Goal: Task Accomplishment & Management: Use online tool/utility

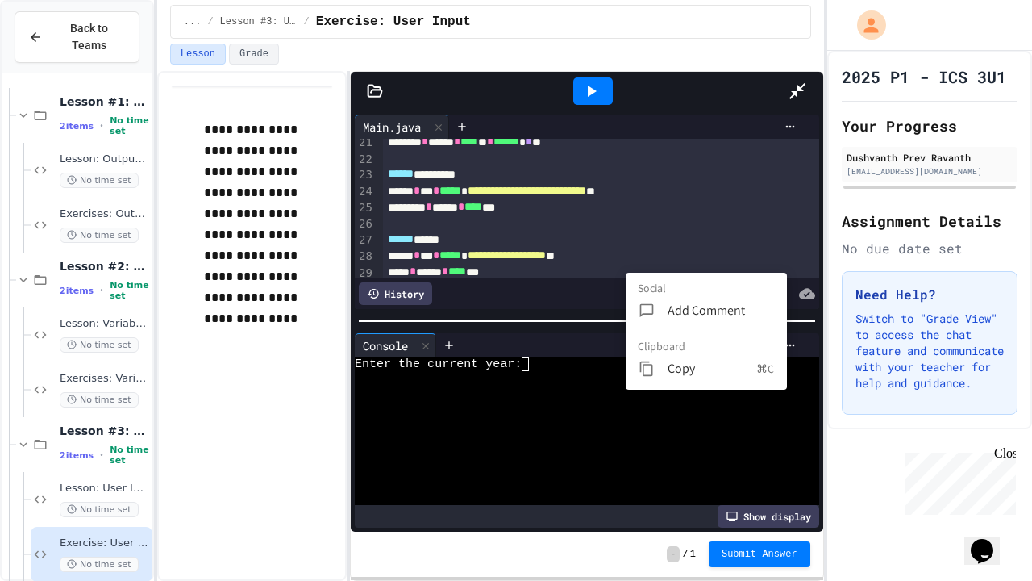
click at [529, 357] on textarea "Terminal input" at bounding box center [532, 364] width 7 height 14
click at [355, 357] on div "Enter the current year:" at bounding box center [852, 364] width 995 height 14
click at [529, 357] on textarea "Terminal input" at bounding box center [532, 364] width 7 height 14
click at [807, 81] on icon at bounding box center [797, 90] width 19 height 19
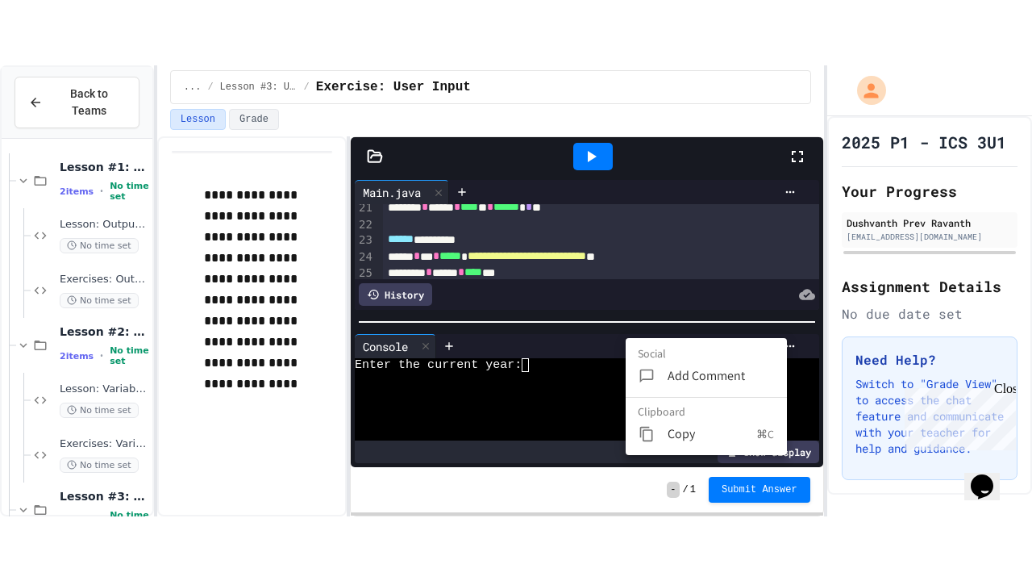
scroll to position [2023, 0]
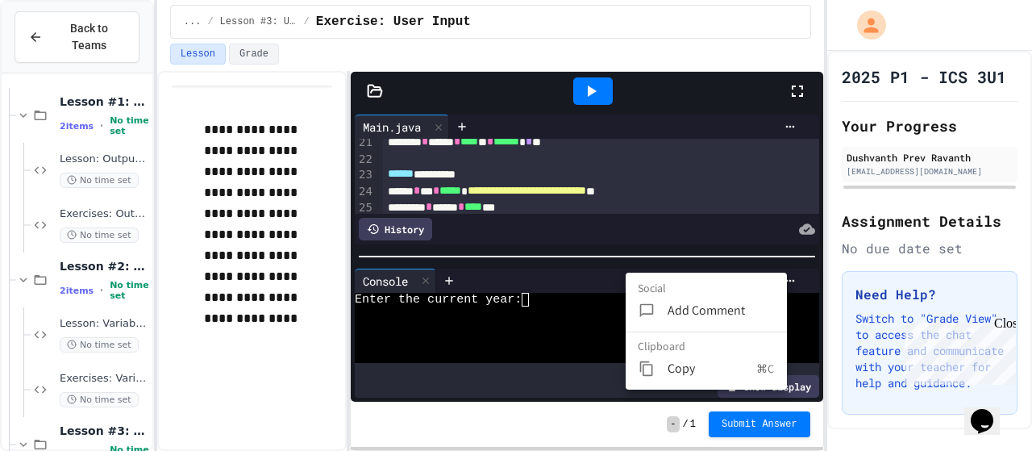
click at [534, 292] on div at bounding box center [516, 225] width 1032 height 451
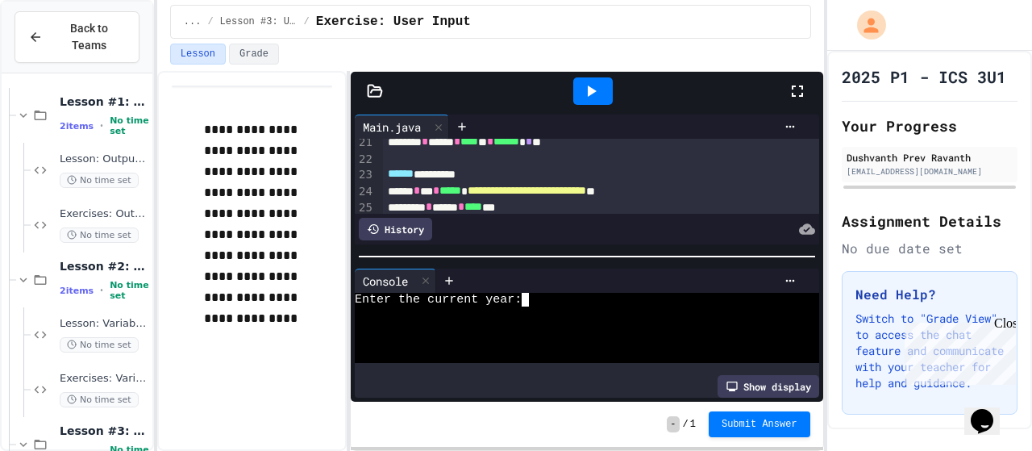
click at [553, 297] on div "Enter the current year:" at bounding box center [573, 300] width 436 height 14
click at [532, 294] on textarea "Terminal input" at bounding box center [532, 300] width 7 height 14
click at [529, 293] on textarea "Terminal input" at bounding box center [532, 300] width 7 height 14
click at [790, 94] on icon at bounding box center [797, 90] width 19 height 19
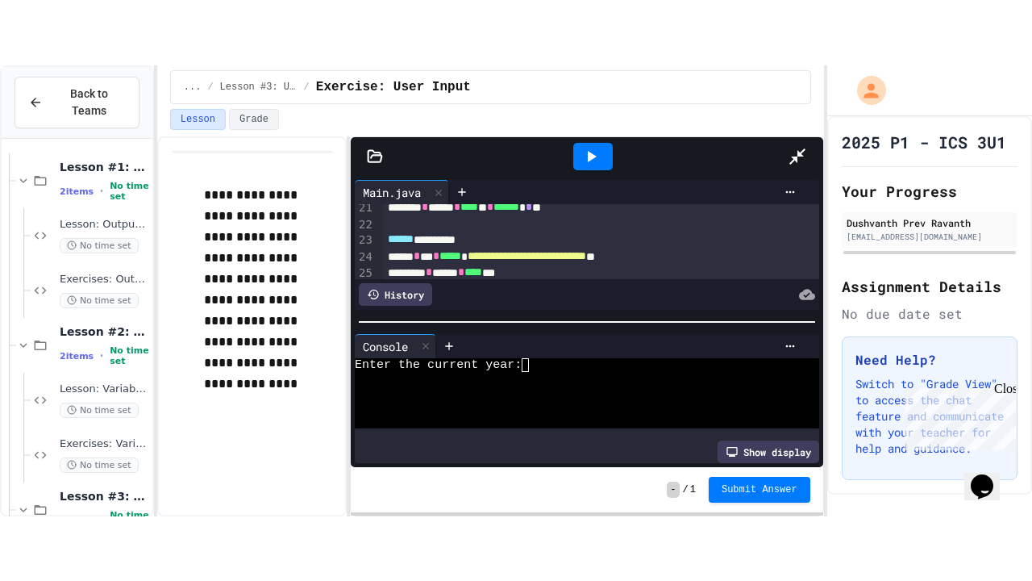
scroll to position [1905, 0]
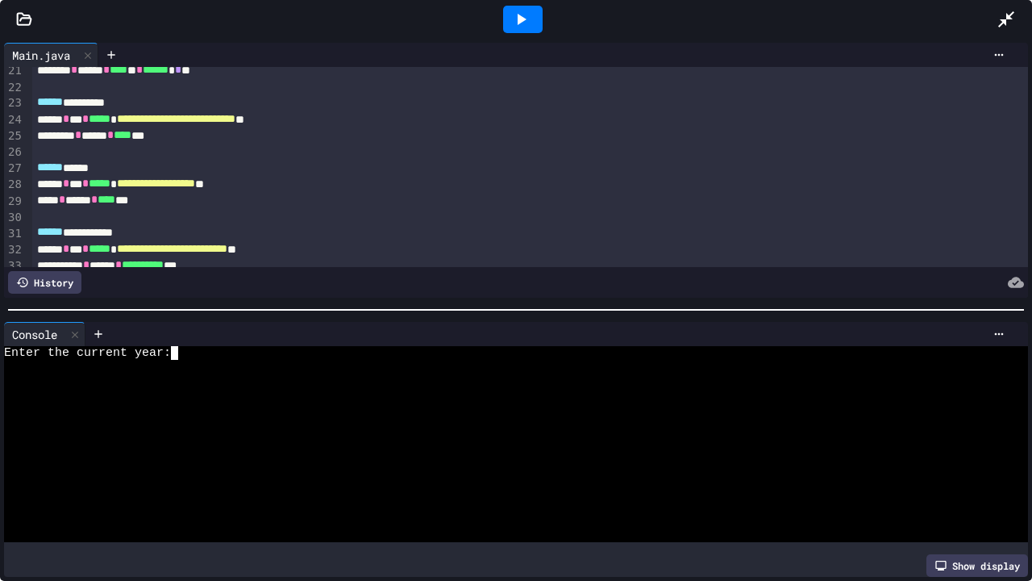
click at [188, 349] on div "Enter the current year:" at bounding box center [501, 353] width 995 height 14
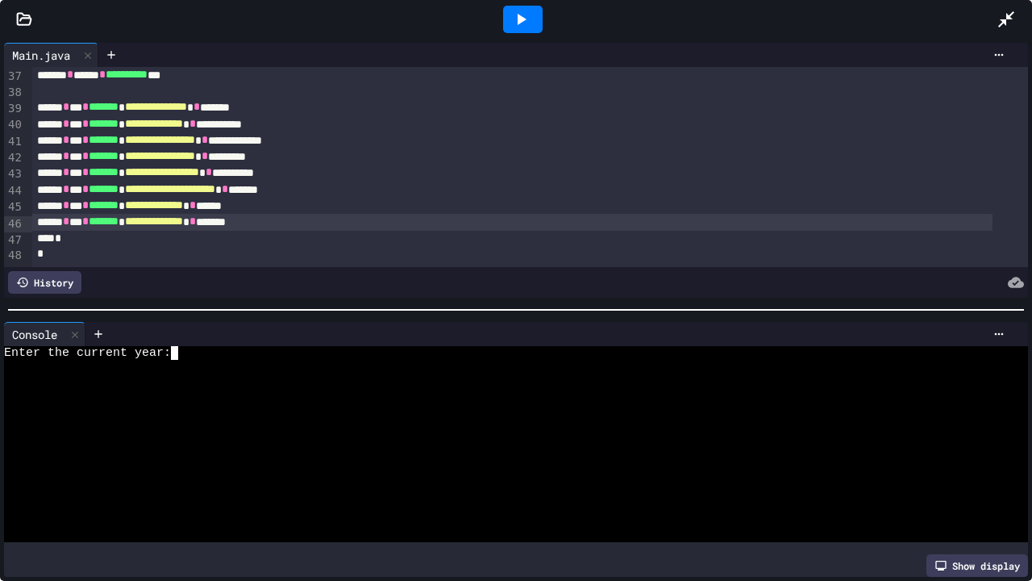
scroll to position [605, 0]
click at [84, 328] on div at bounding box center [74, 334] width 19 height 23
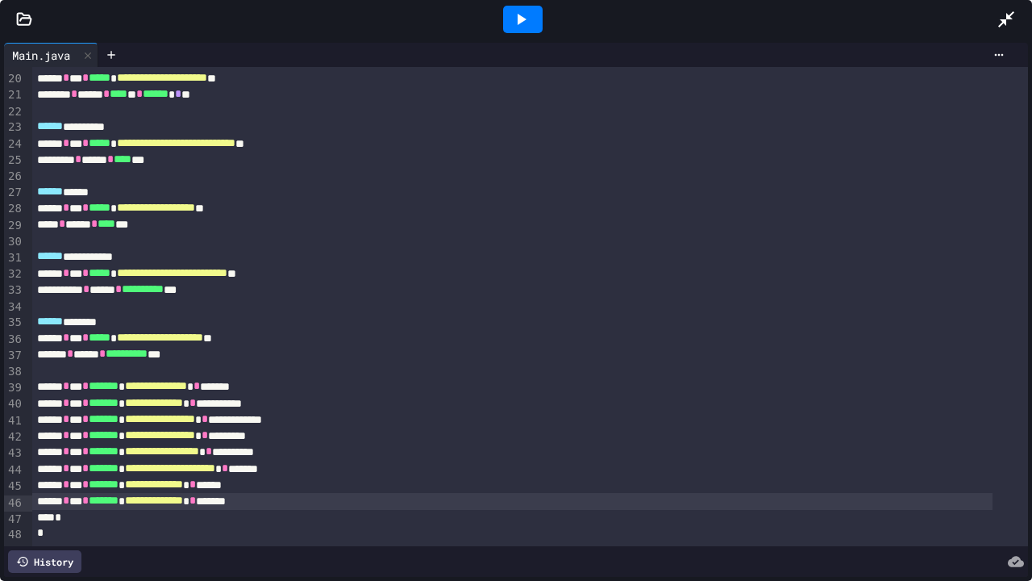
scroll to position [332, 0]
click at [525, 13] on icon at bounding box center [520, 19] width 19 height 19
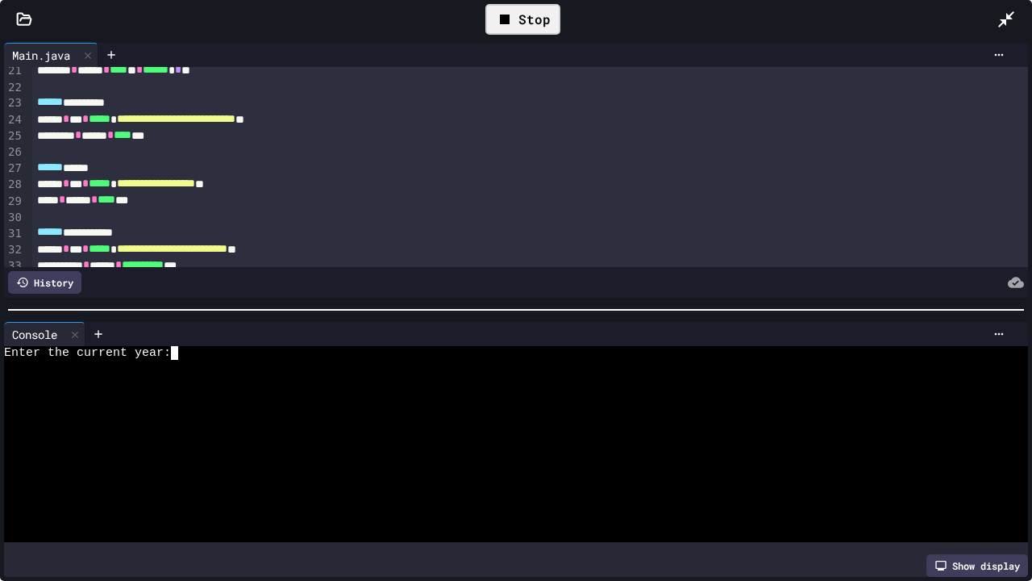
click at [181, 360] on div at bounding box center [501, 367] width 995 height 14
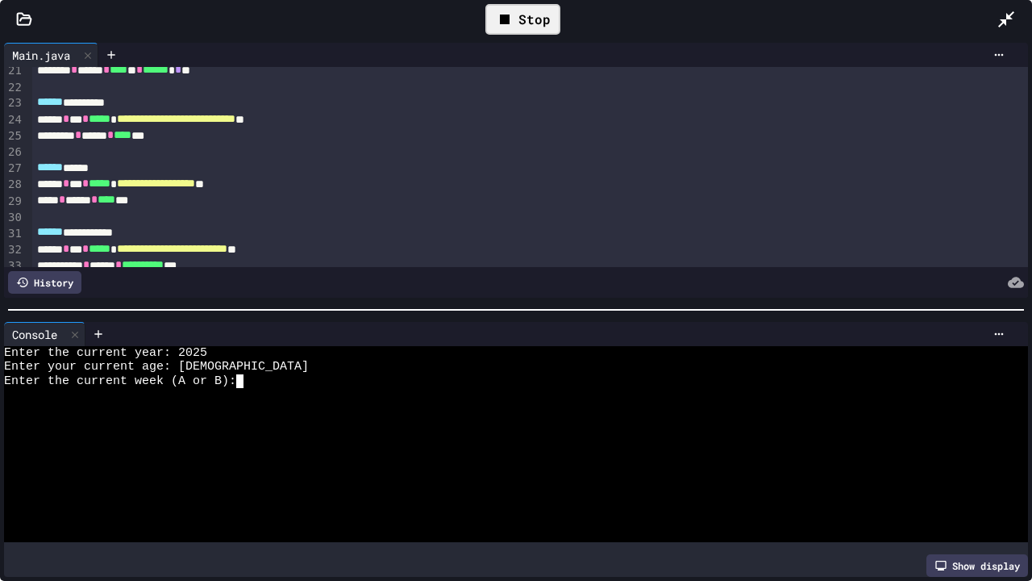
type textarea "*"
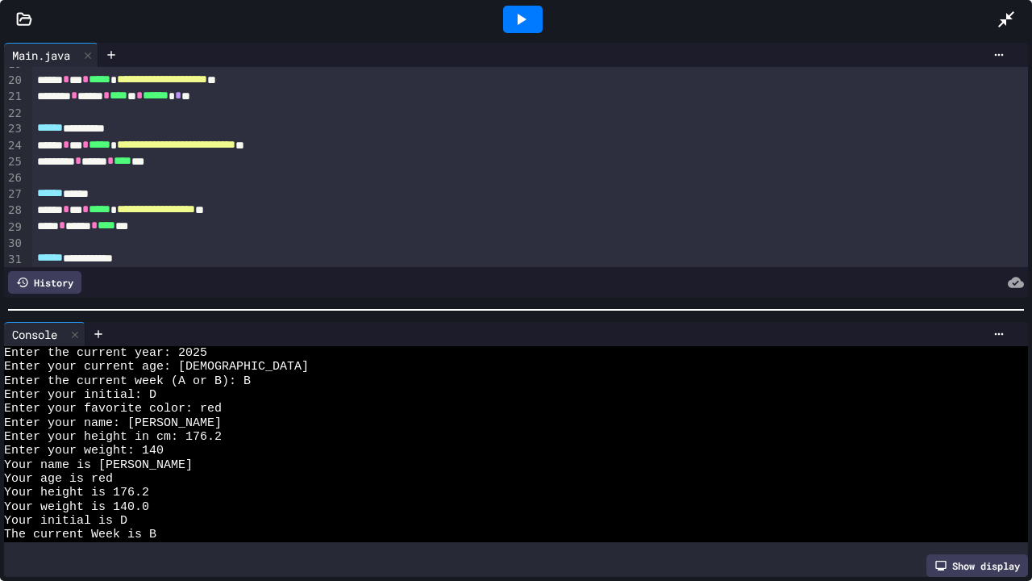
scroll to position [42, 0]
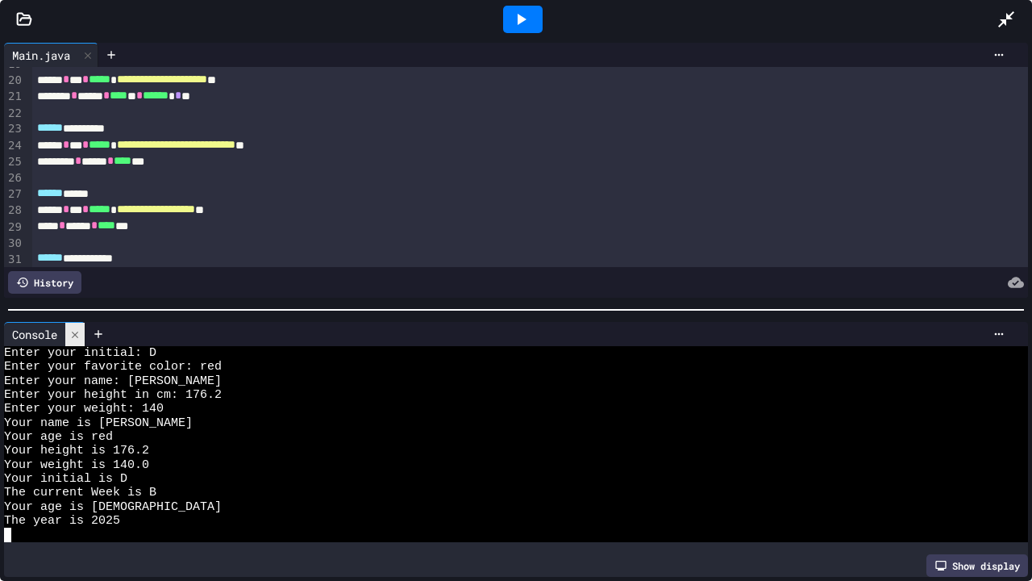
click at [76, 331] on icon at bounding box center [74, 334] width 11 height 11
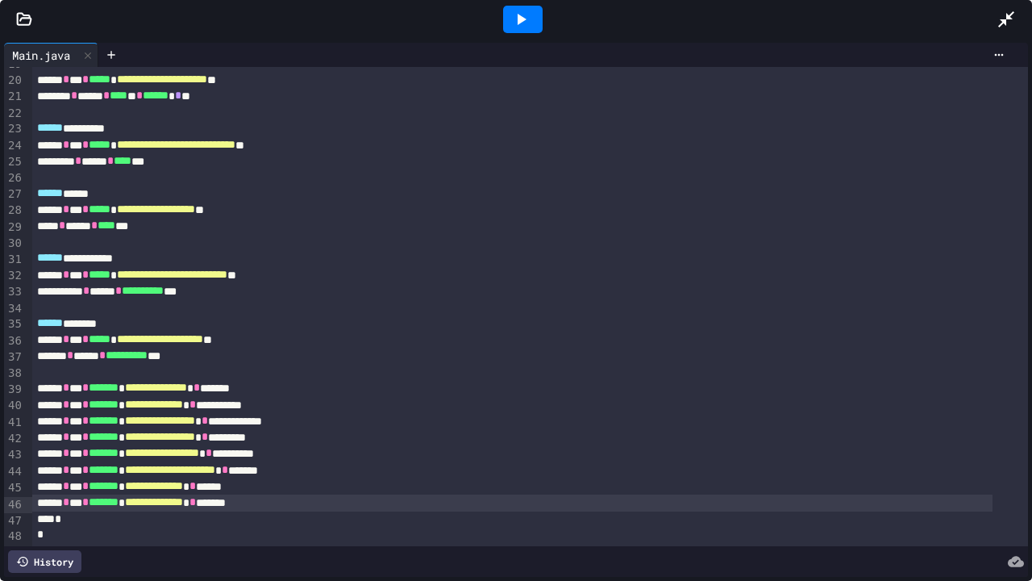
click at [519, 18] on icon at bounding box center [522, 19] width 9 height 11
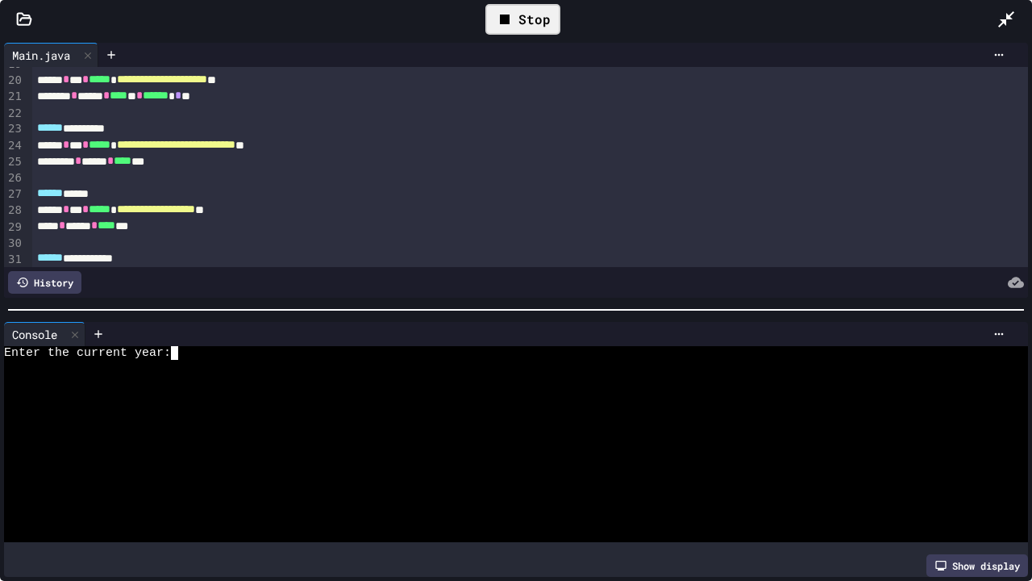
click at [178, 352] on textarea "Terminal input" at bounding box center [181, 353] width 7 height 14
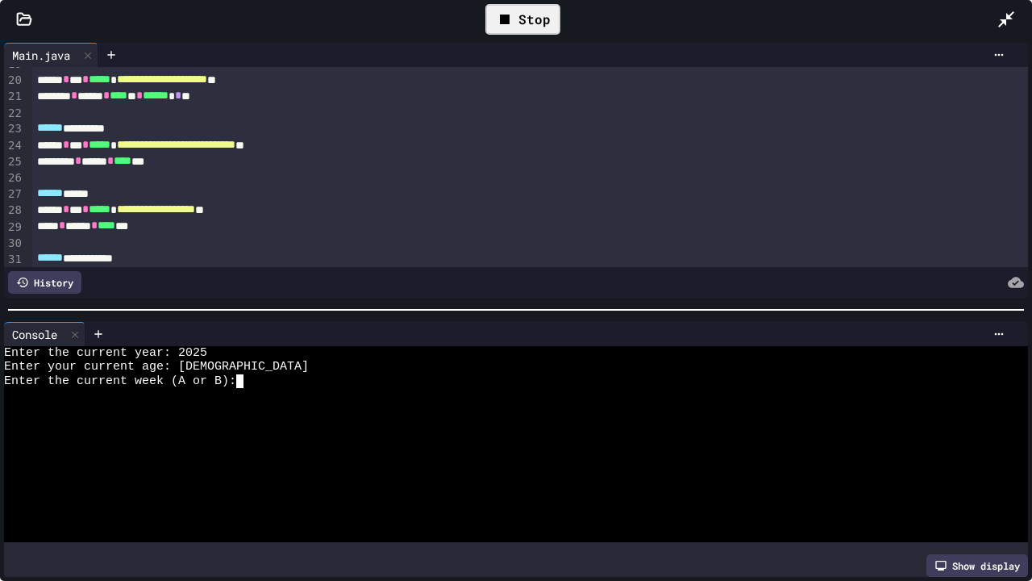
type textarea "*"
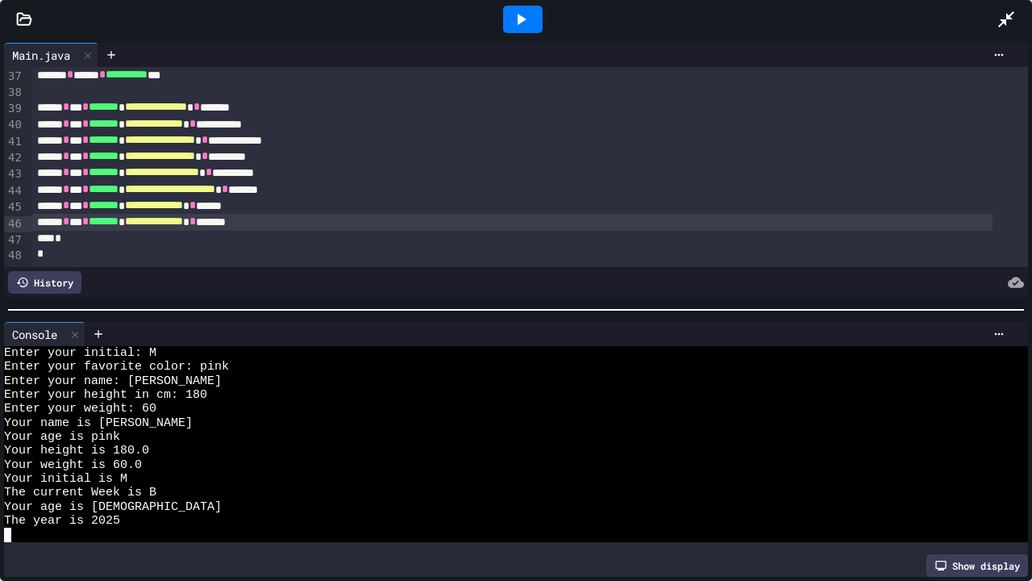
scroll to position [605, 0]
click at [308, 116] on div "**********" at bounding box center [512, 124] width 961 height 16
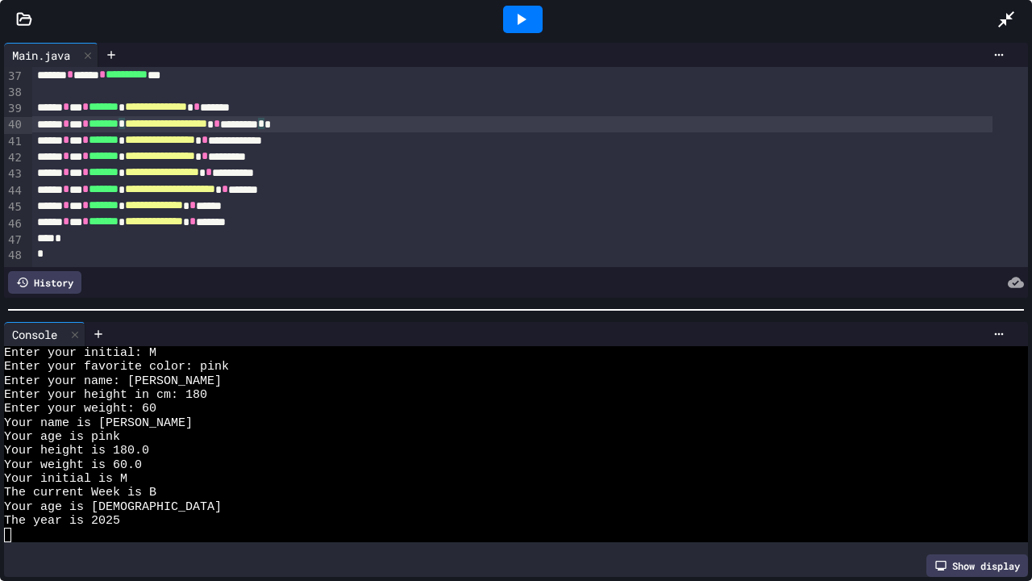
click at [534, 6] on div at bounding box center [523, 19] width 40 height 27
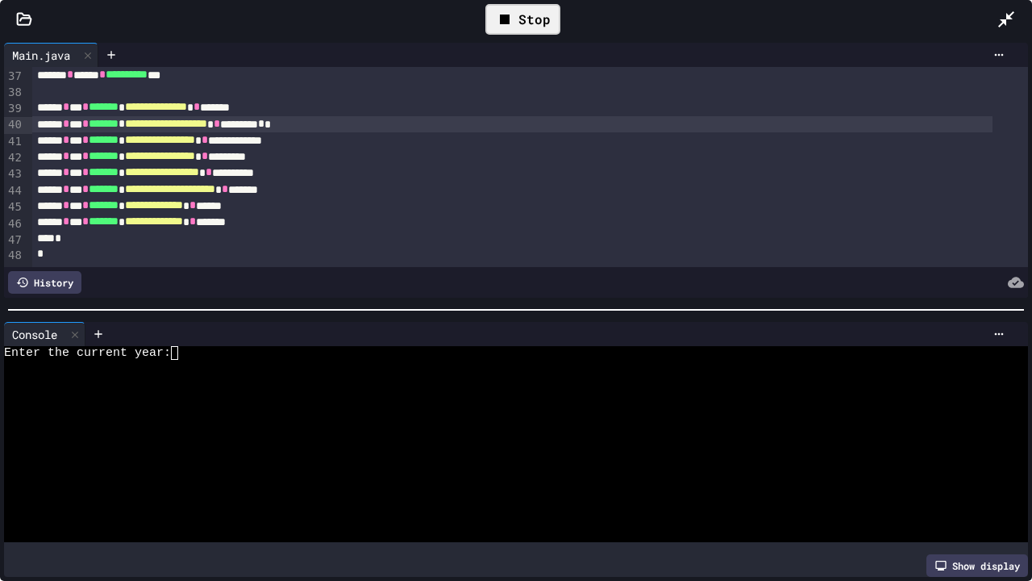
click at [558, 10] on div "Stop" at bounding box center [523, 19] width 75 height 31
click at [1008, 13] on icon at bounding box center [1006, 19] width 19 height 19
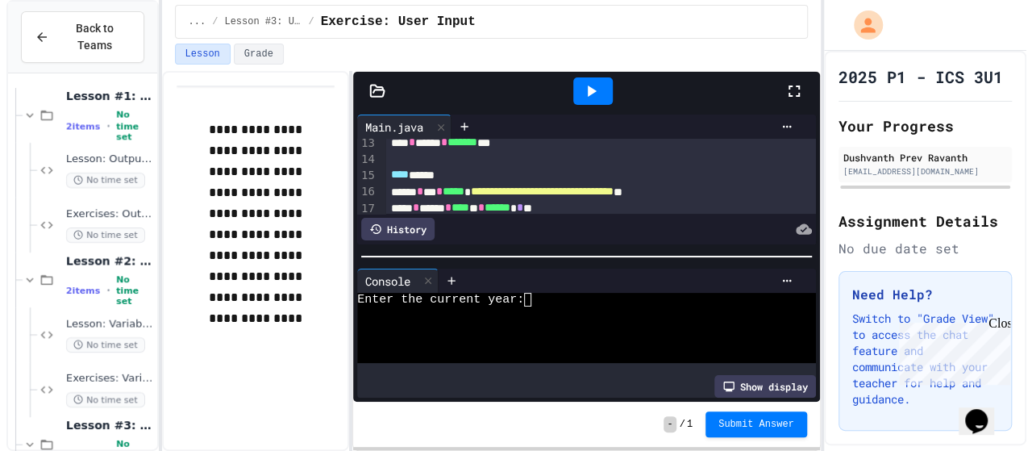
scroll to position [0, 0]
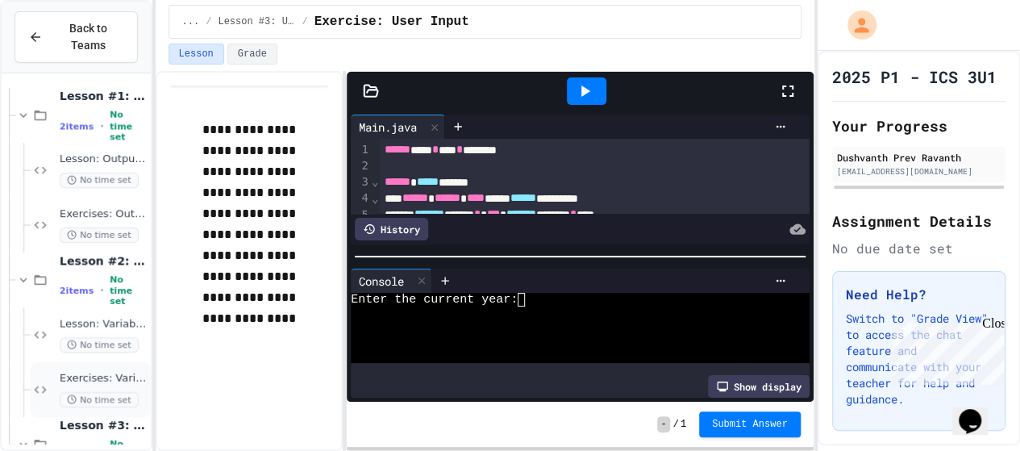
click at [81, 376] on span "Exercises: Variables & Data Types" at bounding box center [104, 379] width 88 height 14
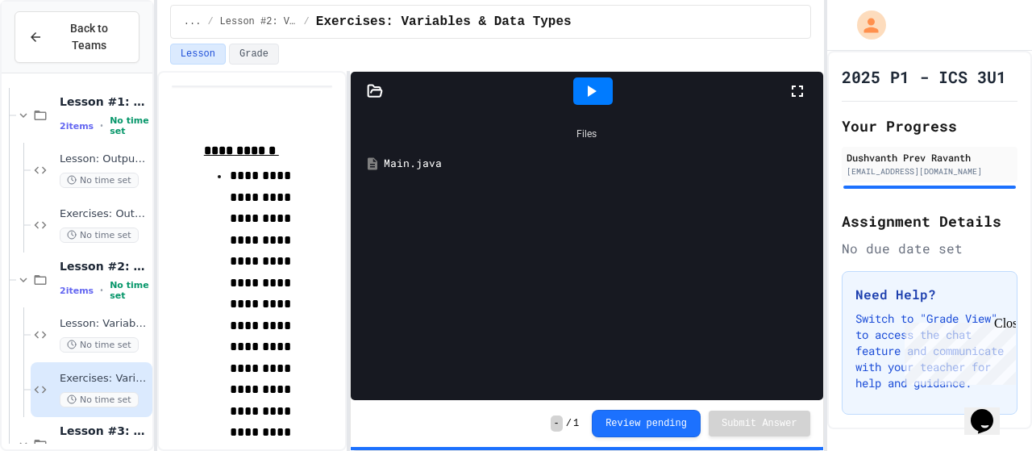
scroll to position [186, 0]
